Goal: Transaction & Acquisition: Obtain resource

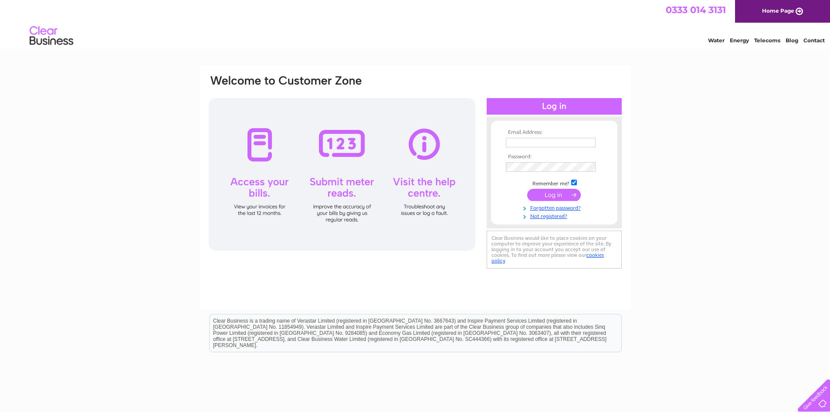
type input "andrew@moveon.org.uk"
click at [552, 194] on input "submit" at bounding box center [554, 195] width 54 height 12
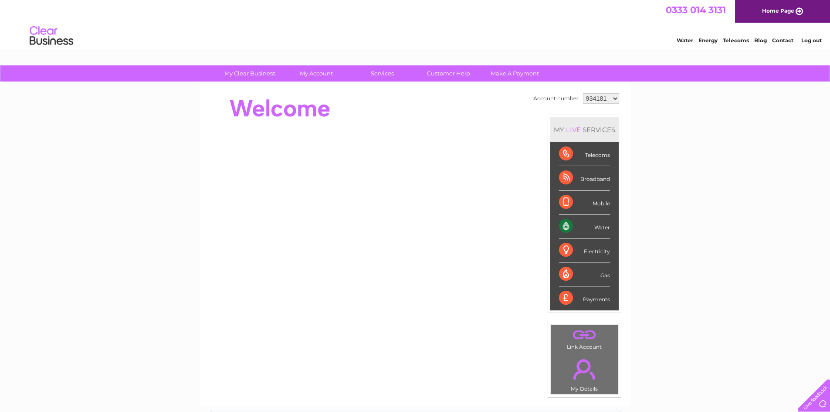
click at [601, 99] on select "934181 934451 1136348" at bounding box center [601, 98] width 36 height 10
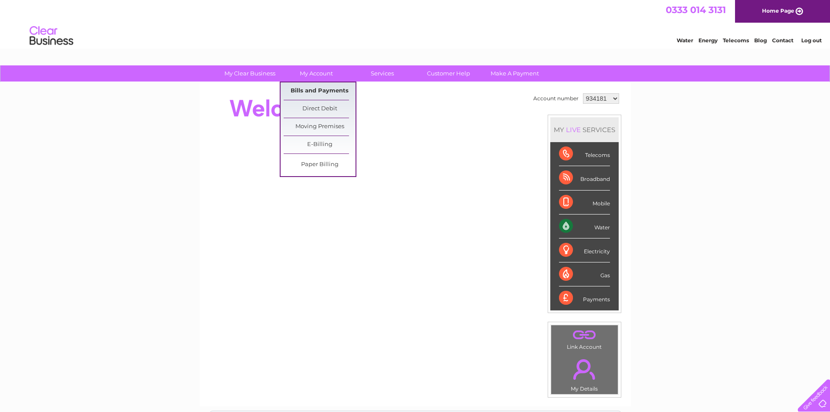
click at [311, 91] on link "Bills and Payments" at bounding box center [320, 90] width 72 height 17
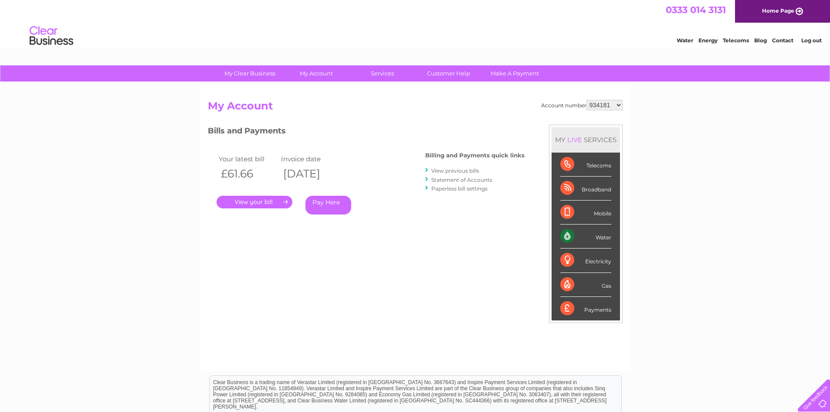
click at [258, 201] on link "." at bounding box center [255, 202] width 76 height 13
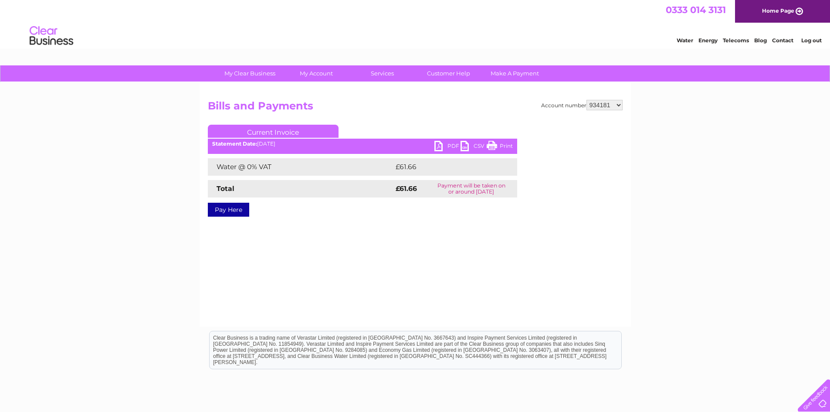
click at [445, 144] on link "PDF" at bounding box center [447, 147] width 26 height 13
click at [770, 131] on div "My Clear Business Login Details My Details My Preferences Link Account My Accou…" at bounding box center [415, 270] width 830 height 410
click at [608, 105] on select "934181 934451 1136348" at bounding box center [605, 105] width 36 height 10
select select "934451"
click at [587, 100] on select "934181 934451 1136348" at bounding box center [605, 105] width 36 height 10
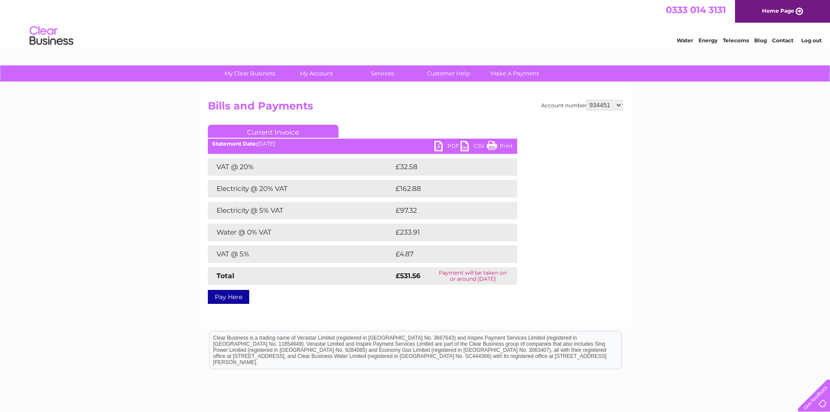
click at [441, 144] on link "PDF" at bounding box center [447, 147] width 26 height 13
click at [607, 100] on select "934181 934451 1136348" at bounding box center [605, 105] width 36 height 10
select select "1136348"
click at [587, 100] on select "934181 934451 1136348" at bounding box center [605, 105] width 36 height 10
click at [444, 146] on link "PDF" at bounding box center [447, 147] width 26 height 13
